Goal: Task Accomplishment & Management: Use online tool/utility

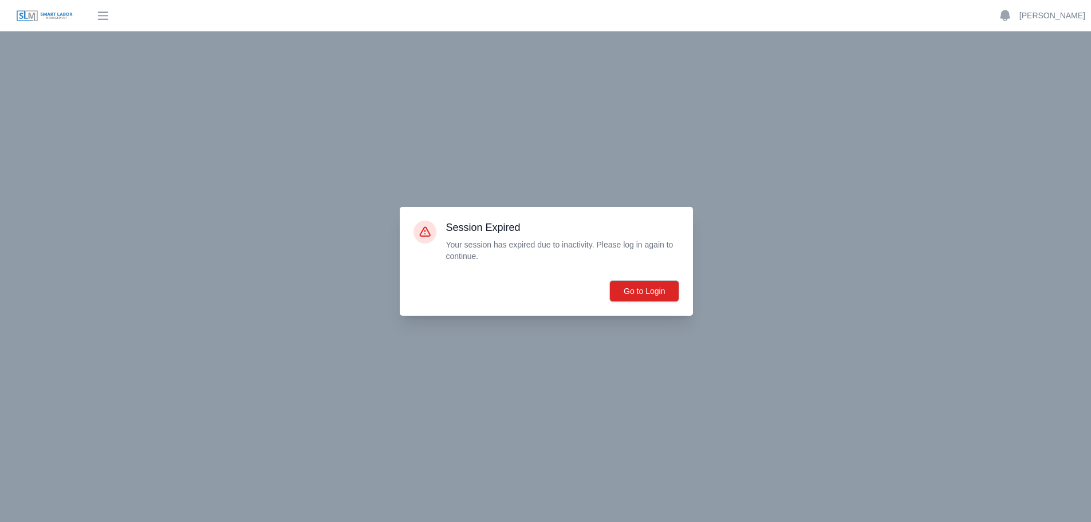
drag, startPoint x: 1075, startPoint y: 188, endPoint x: 1007, endPoint y: 156, distance: 75.6
click at [1075, 182] on div at bounding box center [545, 261] width 1091 height 522
